Goal: Obtain resource: Download file/media

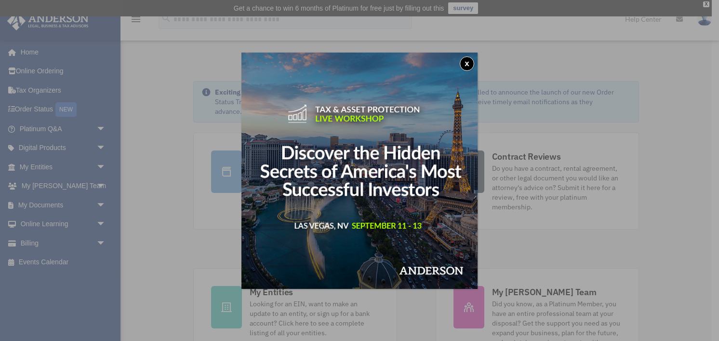
click at [468, 66] on button "x" at bounding box center [467, 63] width 14 height 14
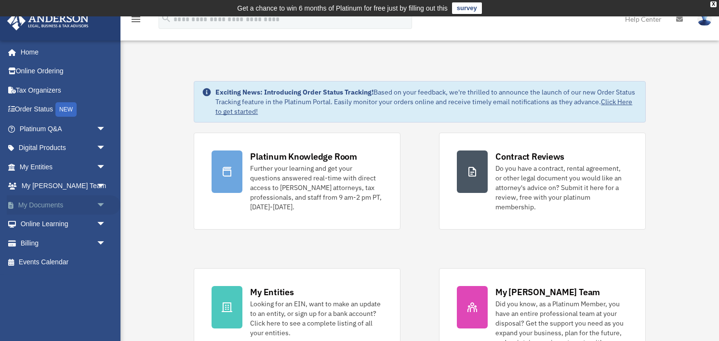
click at [44, 205] on link "My Documents arrow_drop_down" at bounding box center [64, 204] width 114 height 19
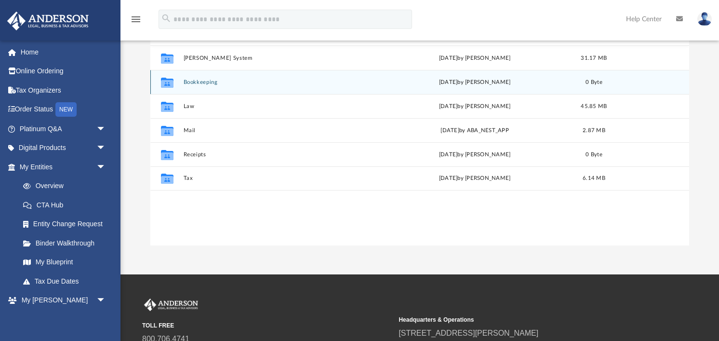
scroll to position [138, 0]
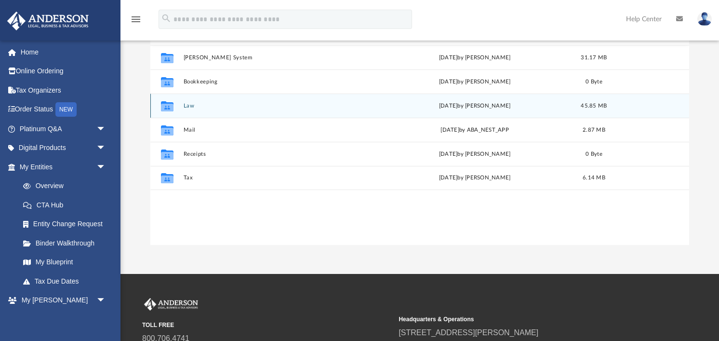
click at [193, 109] on div "Collaborated Folder Law Thu Jul 24 2025 by Holly Welch 45.85 MB" at bounding box center [419, 105] width 539 height 24
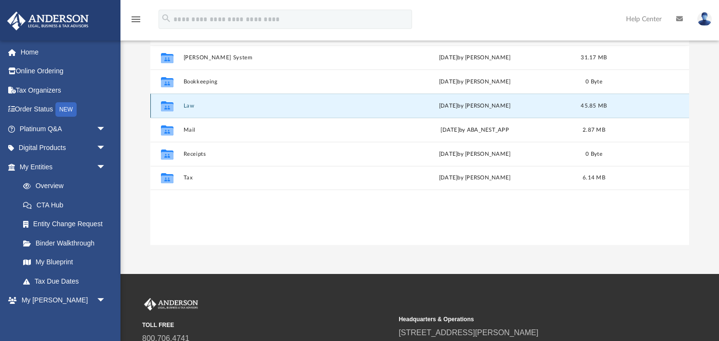
click at [167, 102] on icon "grid" at bounding box center [167, 106] width 13 height 10
click at [207, 102] on div "Collaborated Folder Law Thu Jul 24 2025 by Holly Welch 45.85 MB" at bounding box center [419, 105] width 539 height 24
click at [167, 104] on icon "grid" at bounding box center [167, 108] width 13 height 8
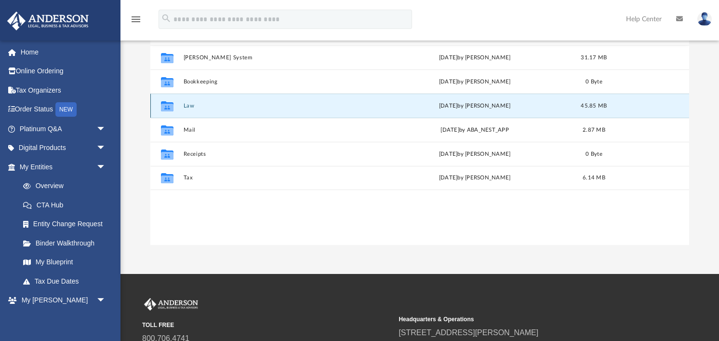
click at [156, 106] on div "Collaborated Folder" at bounding box center [167, 105] width 24 height 15
click at [194, 104] on button "Law" at bounding box center [279, 106] width 191 height 6
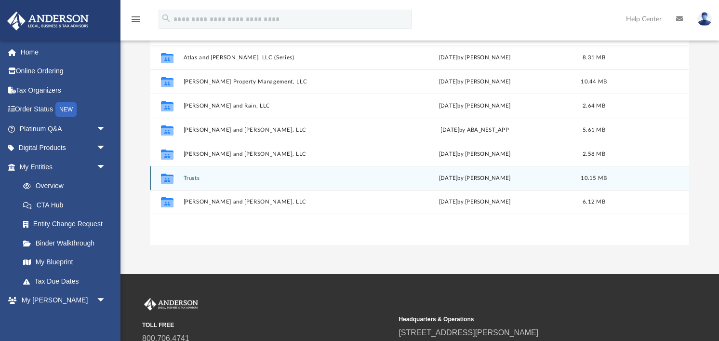
click at [190, 176] on button "Trusts" at bounding box center [279, 178] width 191 height 6
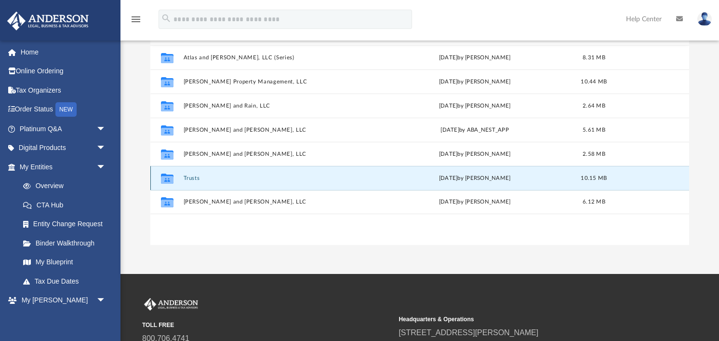
click at [190, 176] on button "Trusts" at bounding box center [279, 178] width 191 height 6
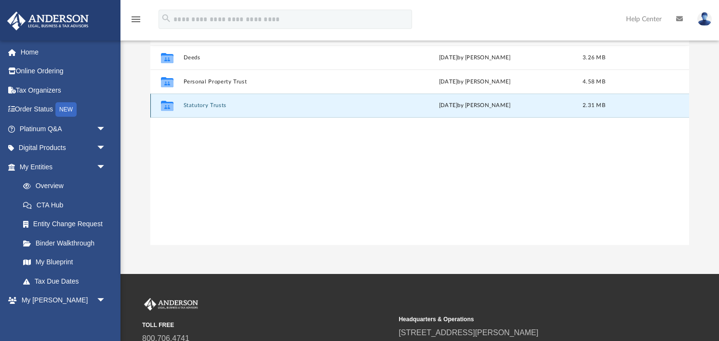
click at [198, 104] on button "Statutory Trusts" at bounding box center [279, 106] width 191 height 6
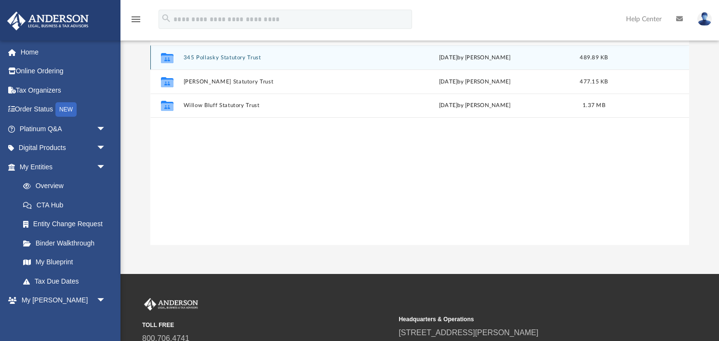
click at [214, 54] on button "345 Pollasky Statutory Trust" at bounding box center [279, 57] width 191 height 6
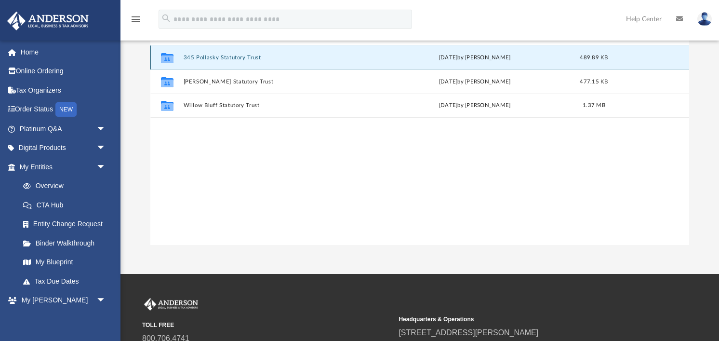
click at [214, 54] on button "345 Pollasky Statutory Trust" at bounding box center [279, 57] width 191 height 6
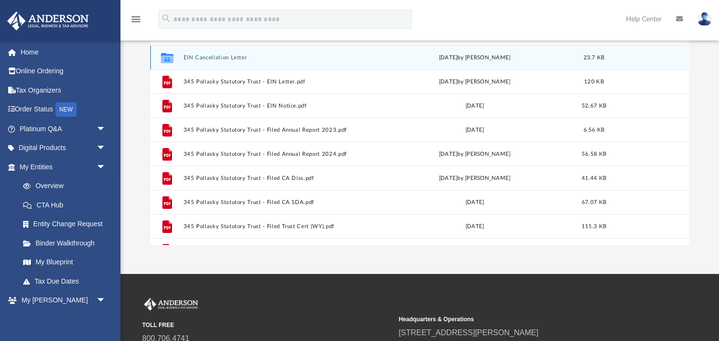
click at [214, 53] on div "Collaborated Folder EIN Cancellation Letter Thu Jul 24 2025 by Holly Welch 23.7…" at bounding box center [419, 57] width 539 height 24
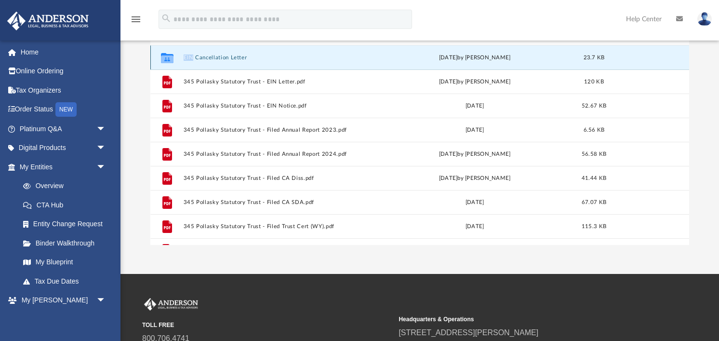
click at [214, 53] on div "Collaborated Folder EIN Cancellation Letter Thu Jul 24 2025 by Holly Welch 23.7…" at bounding box center [419, 57] width 539 height 24
click at [190, 57] on button "EIN Cancellation Letter" at bounding box center [279, 57] width 191 height 6
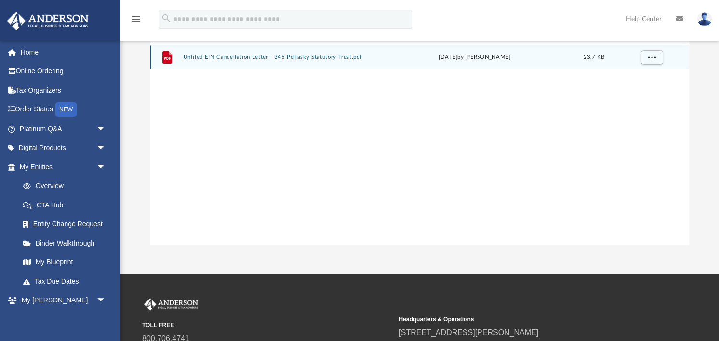
click at [212, 57] on button "Unfiled EIN Cancellation Letter - 345 Pollasky Statutory Trust.pdf" at bounding box center [279, 57] width 191 height 6
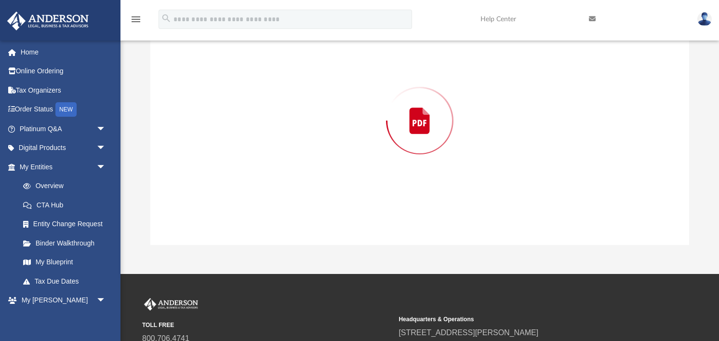
scroll to position [109, 0]
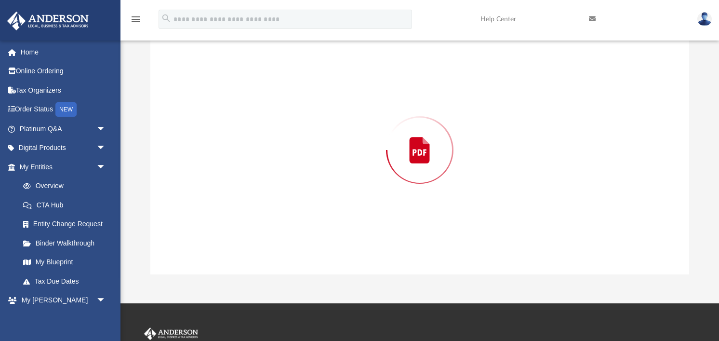
click at [212, 57] on div "Preview" at bounding box center [419, 150] width 539 height 249
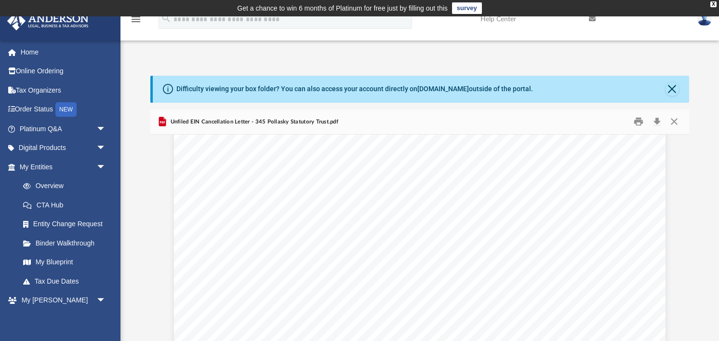
scroll to position [0, 0]
click at [637, 120] on button "Print" at bounding box center [638, 121] width 19 height 15
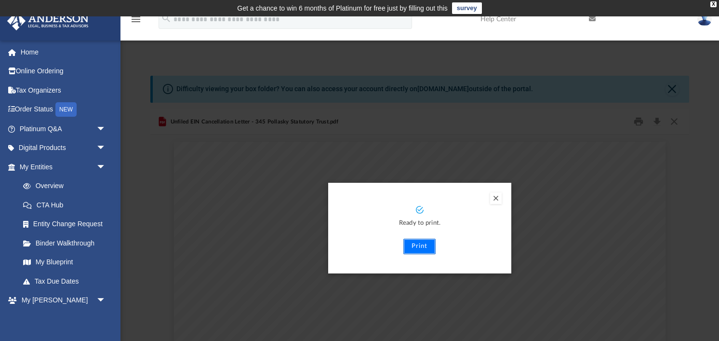
click at [419, 247] on button "Print" at bounding box center [419, 246] width 32 height 15
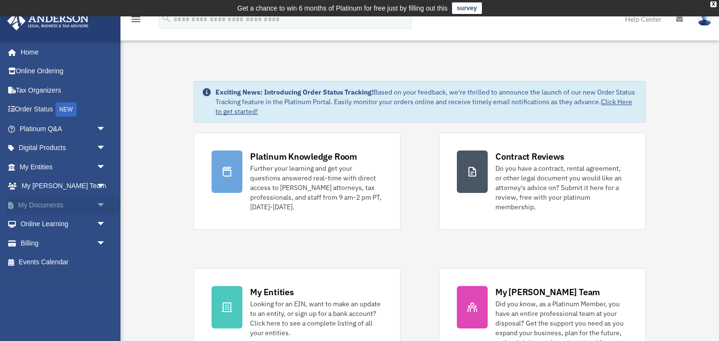
click at [37, 202] on link "My Documents arrow_drop_down" at bounding box center [64, 204] width 114 height 19
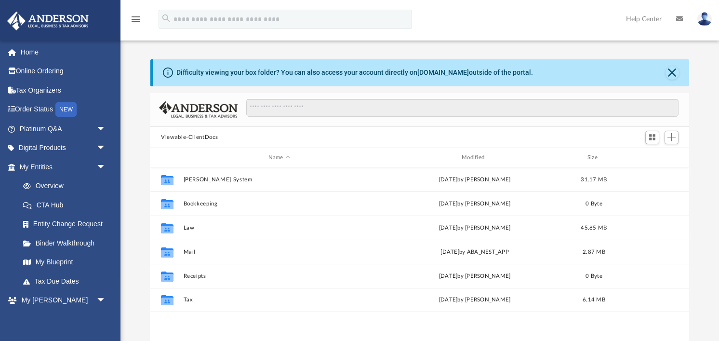
scroll to position [219, 538]
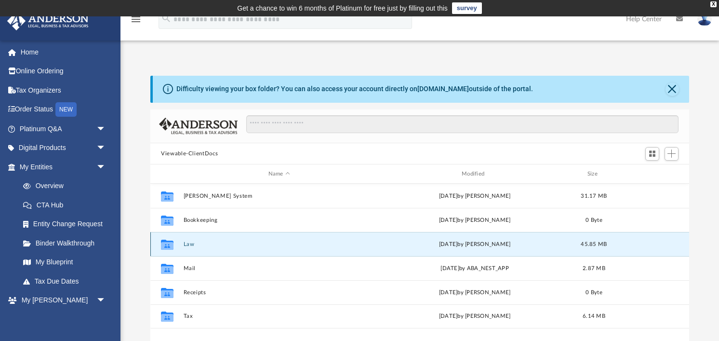
click at [189, 246] on button "Law" at bounding box center [279, 244] width 191 height 6
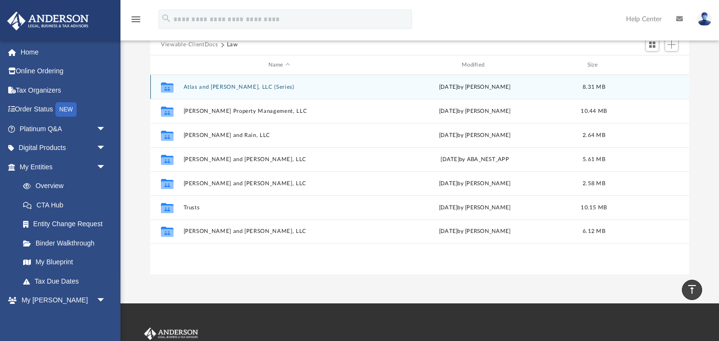
scroll to position [108, 0]
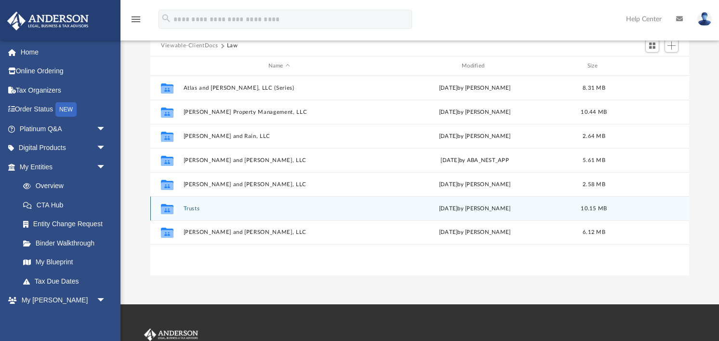
click at [198, 206] on button "Trusts" at bounding box center [279, 208] width 191 height 6
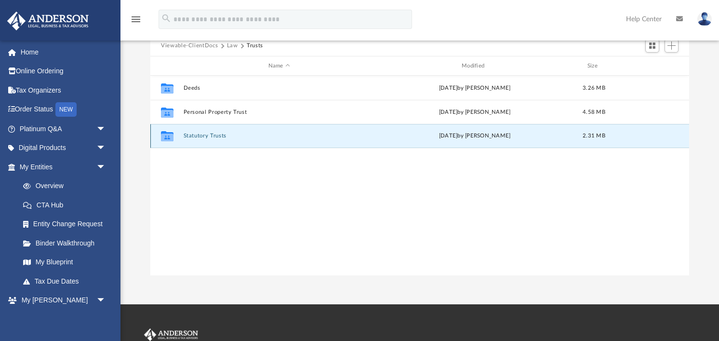
click at [194, 135] on button "Statutory Trusts" at bounding box center [279, 136] width 191 height 6
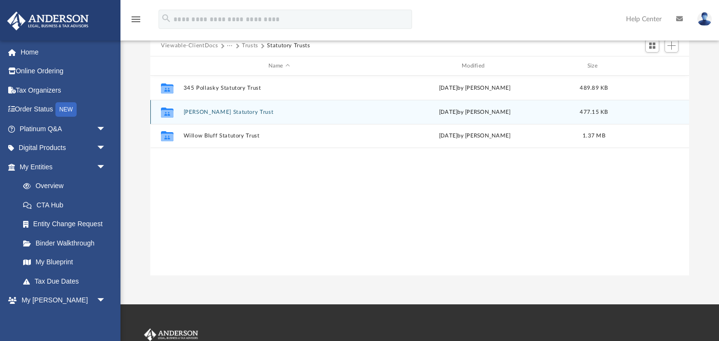
click at [214, 111] on button "Shaver Cabin Statutory Trust" at bounding box center [279, 112] width 191 height 6
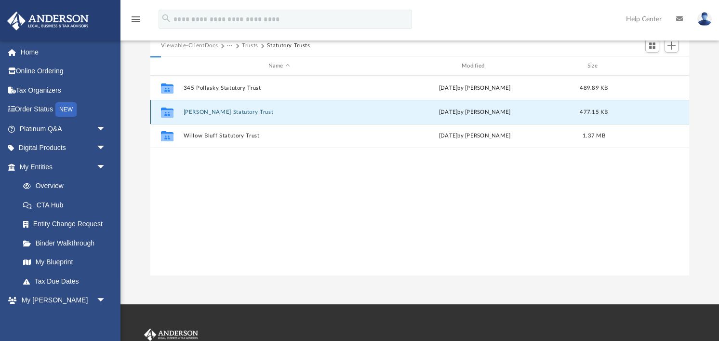
click at [214, 111] on button "Shaver Cabin Statutory Trust" at bounding box center [279, 112] width 191 height 6
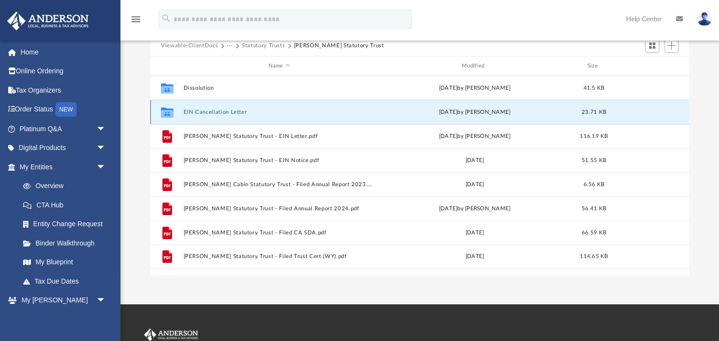
click at [212, 109] on button "EIN Cancellation Letter" at bounding box center [279, 112] width 191 height 6
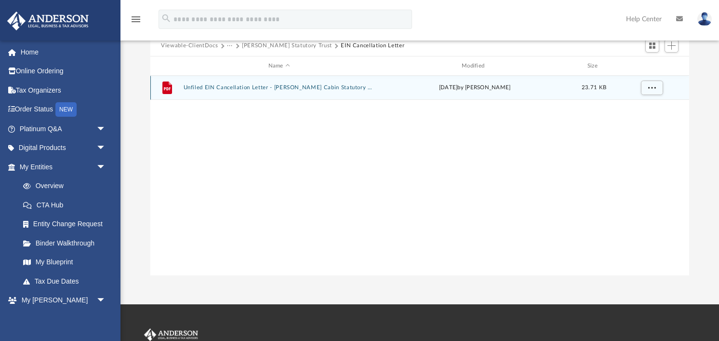
click at [214, 85] on button "Unfiled EIN Cancellation Letter - Shaver Cabin Statutory Trust.pdf" at bounding box center [279, 88] width 191 height 6
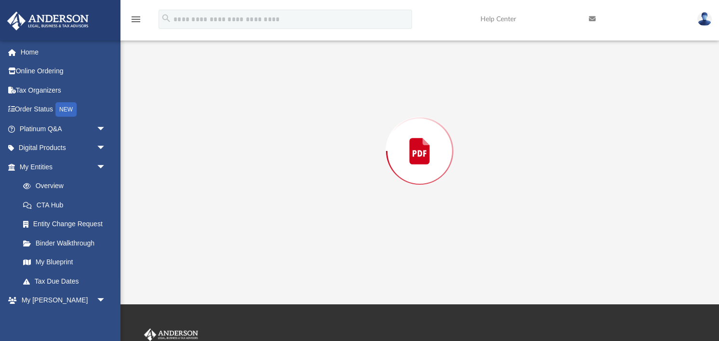
click at [214, 84] on div "Preview" at bounding box center [419, 151] width 539 height 249
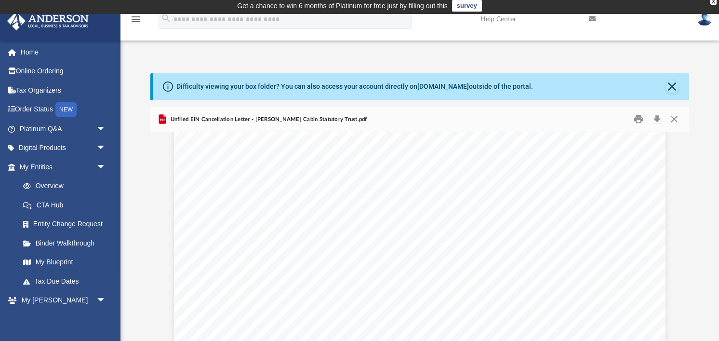
scroll to position [194, 0]
click at [637, 120] on button "Print" at bounding box center [638, 119] width 19 height 15
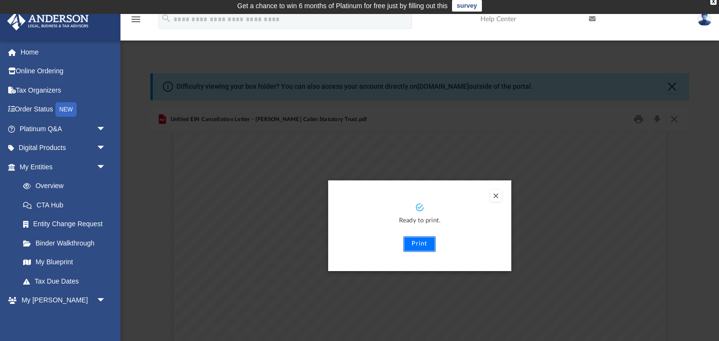
click at [430, 246] on button "Print" at bounding box center [419, 243] width 32 height 15
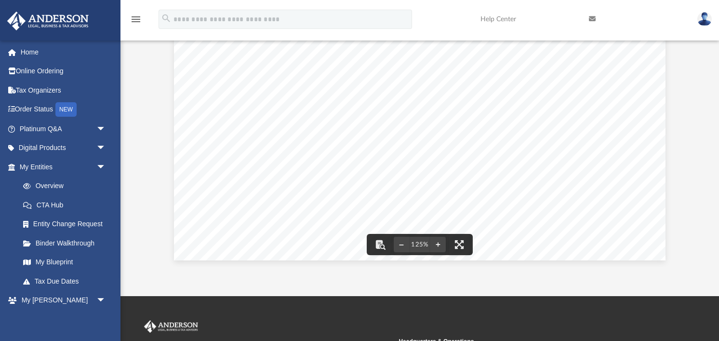
scroll to position [181, 0]
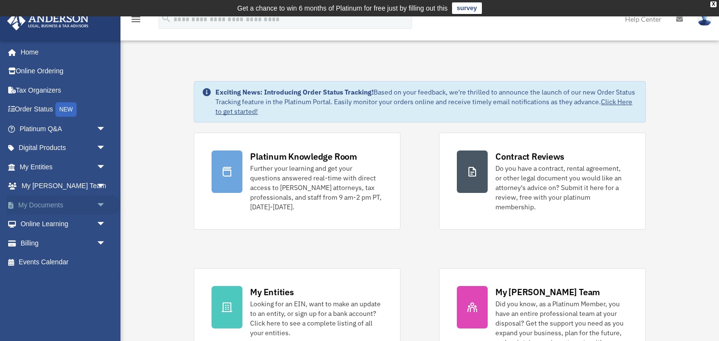
click at [43, 205] on link "My Documents arrow_drop_down" at bounding box center [64, 204] width 114 height 19
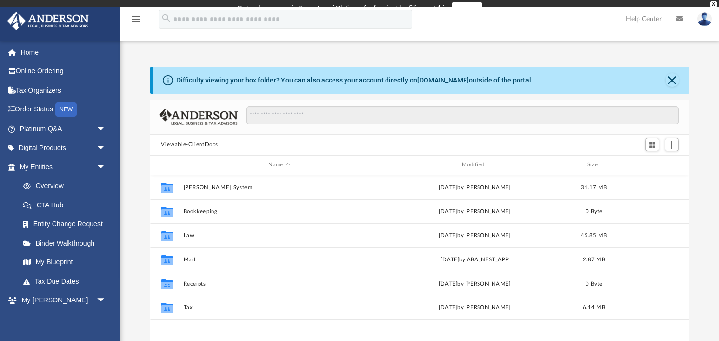
scroll to position [219, 538]
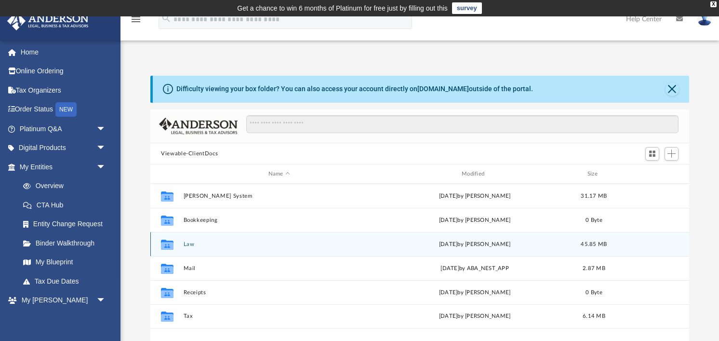
click at [186, 242] on button "Law" at bounding box center [279, 244] width 191 height 6
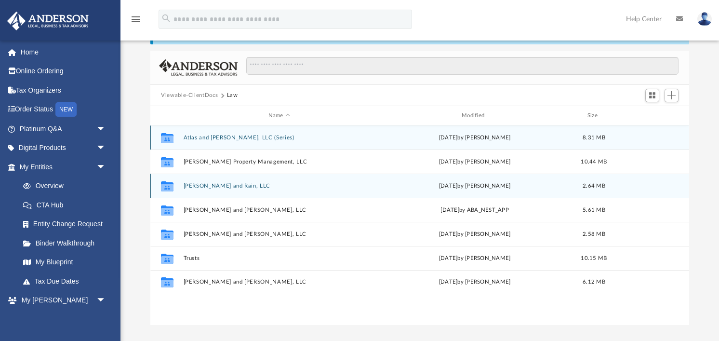
scroll to position [64, 0]
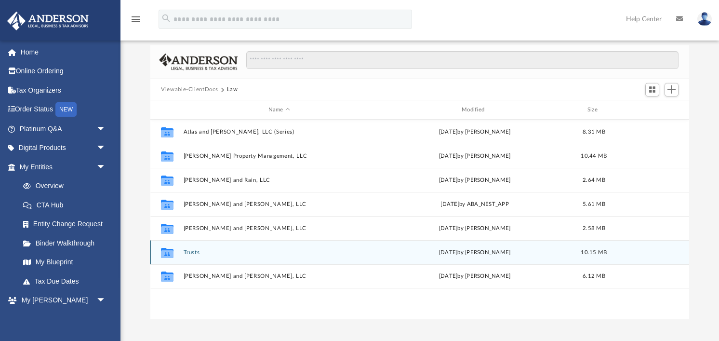
click at [195, 255] on div "Collaborated Folder Trusts [DATE] by [PERSON_NAME] 10.15 MB" at bounding box center [419, 252] width 539 height 24
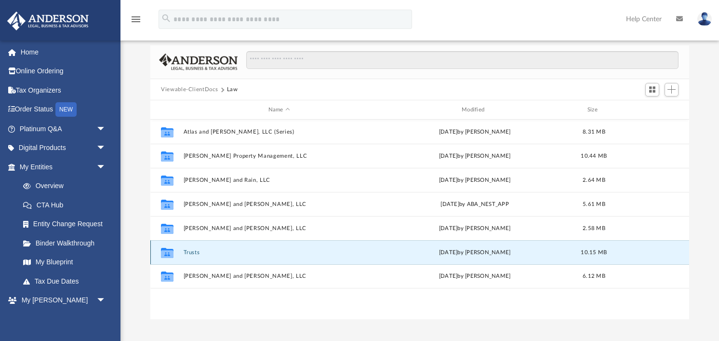
click at [191, 252] on button "Trusts" at bounding box center [279, 252] width 191 height 6
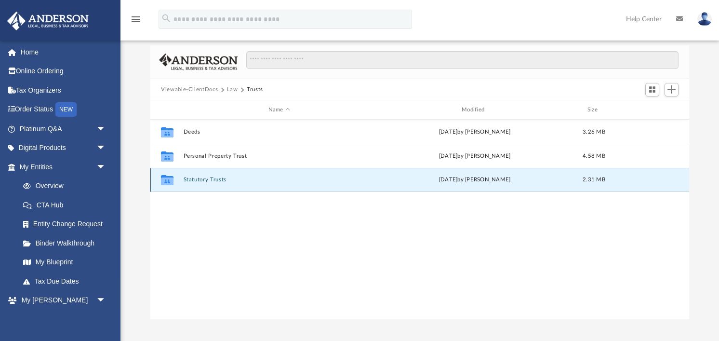
click at [208, 182] on button "Statutory Trusts" at bounding box center [279, 180] width 191 height 6
click at [213, 181] on button "Willow Bluff Statutory Trust" at bounding box center [279, 180] width 191 height 6
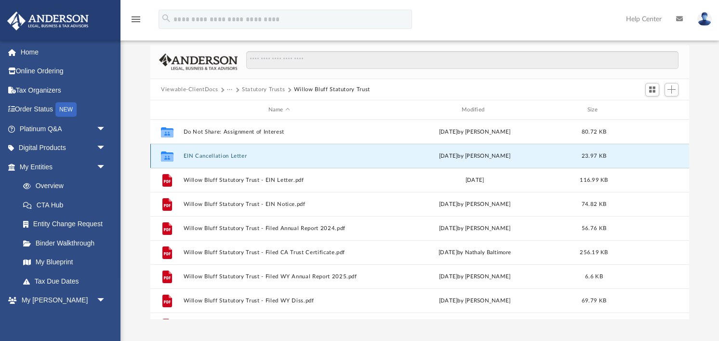
click at [207, 156] on button "EIN Cancellation Letter" at bounding box center [279, 156] width 191 height 6
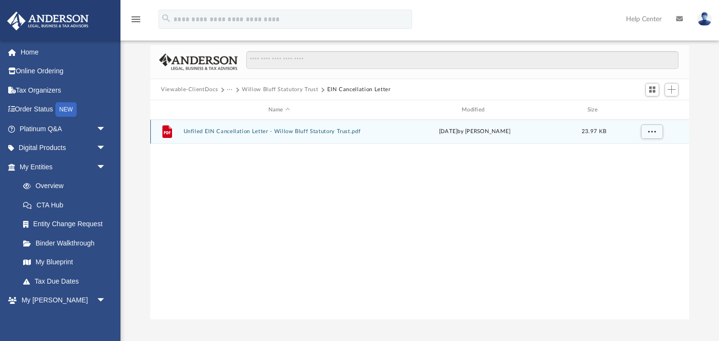
click at [219, 132] on button "Unfiled EIN Cancellation Letter - Willow Bluff Statutory Trust.pdf" at bounding box center [279, 132] width 191 height 6
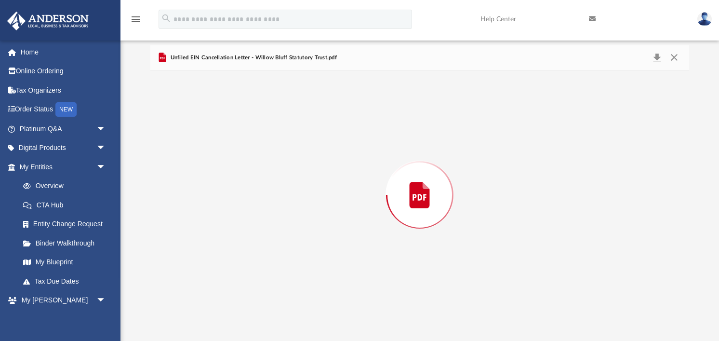
click at [219, 132] on div "Preview" at bounding box center [419, 194] width 539 height 249
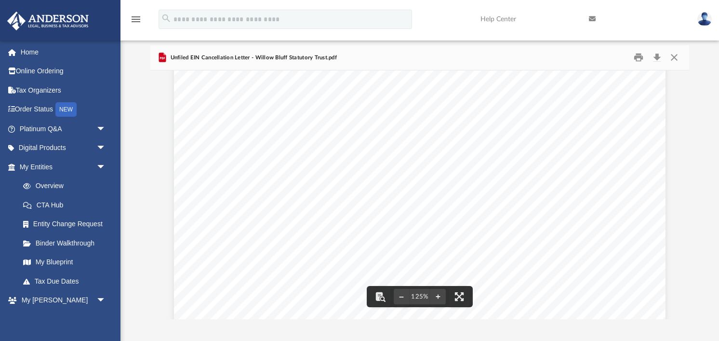
scroll to position [0, 0]
click at [637, 56] on button "Print" at bounding box center [638, 57] width 19 height 15
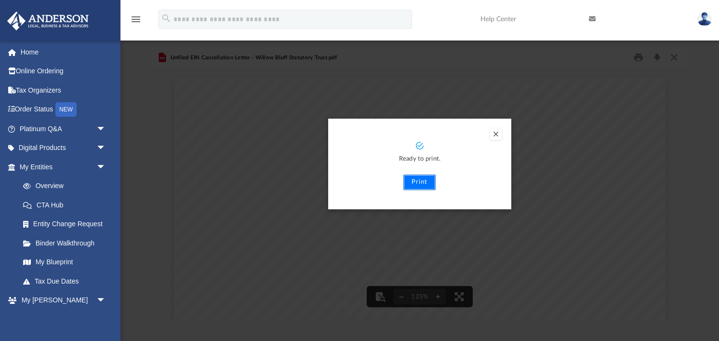
click at [418, 185] on button "Print" at bounding box center [419, 181] width 32 height 15
